Goal: Unclear

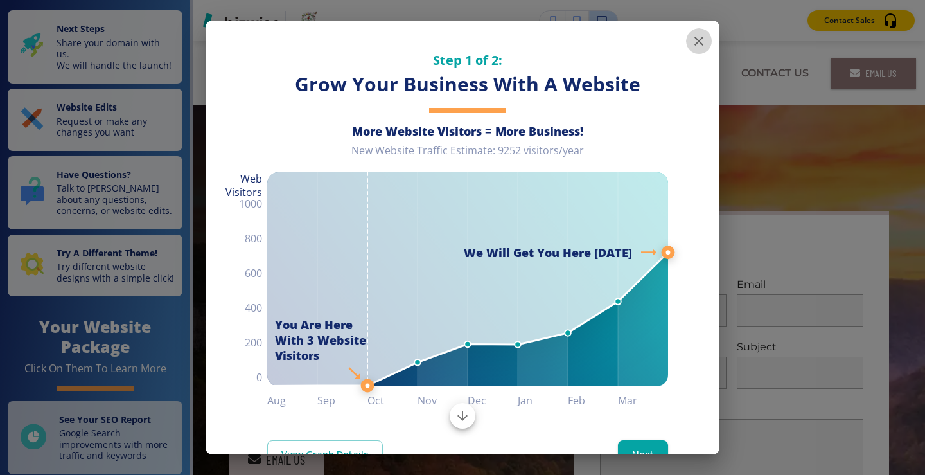
click at [691, 38] on icon "button" at bounding box center [698, 40] width 15 height 15
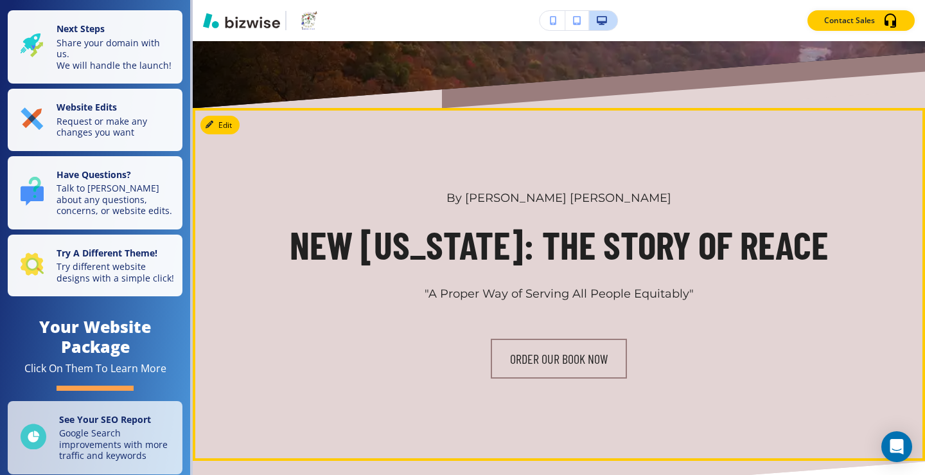
scroll to position [578, 0]
